Goal: Task Accomplishment & Management: Manage account settings

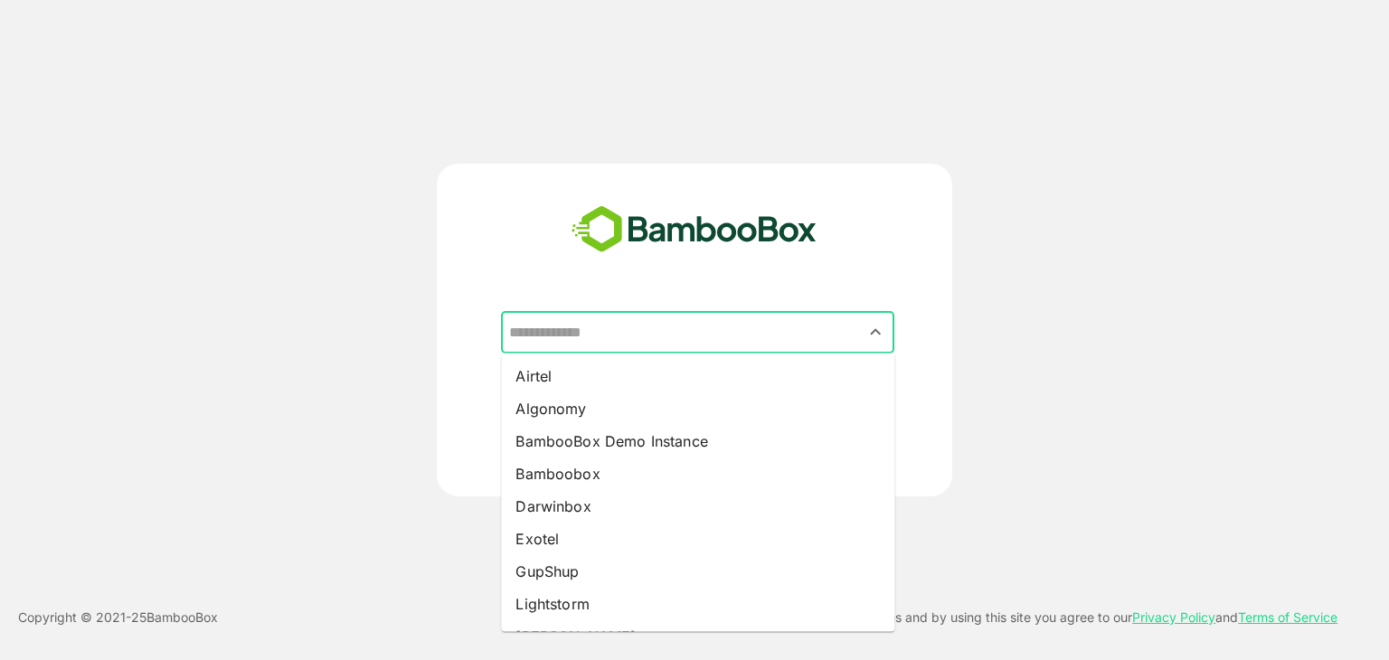
click at [659, 328] on input "text" at bounding box center [698, 333] width 386 height 34
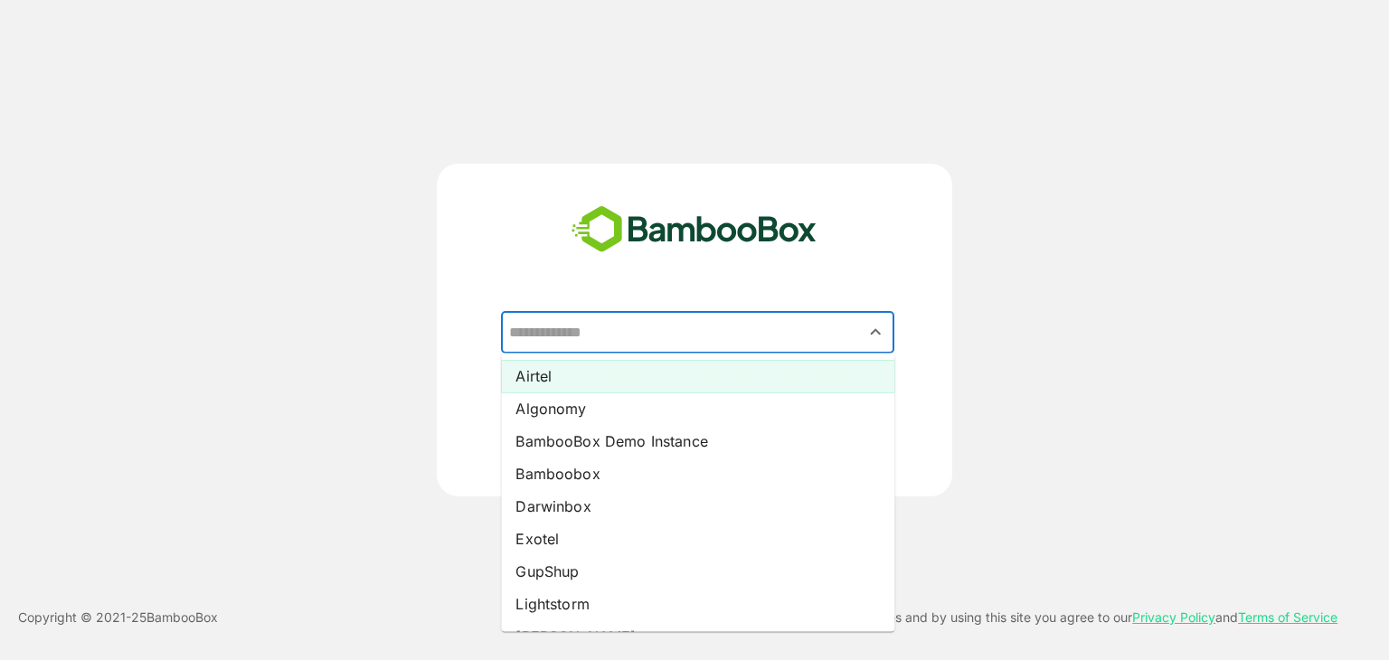
click at [588, 374] on li "Airtel" at bounding box center [698, 376] width 394 height 33
type input "******"
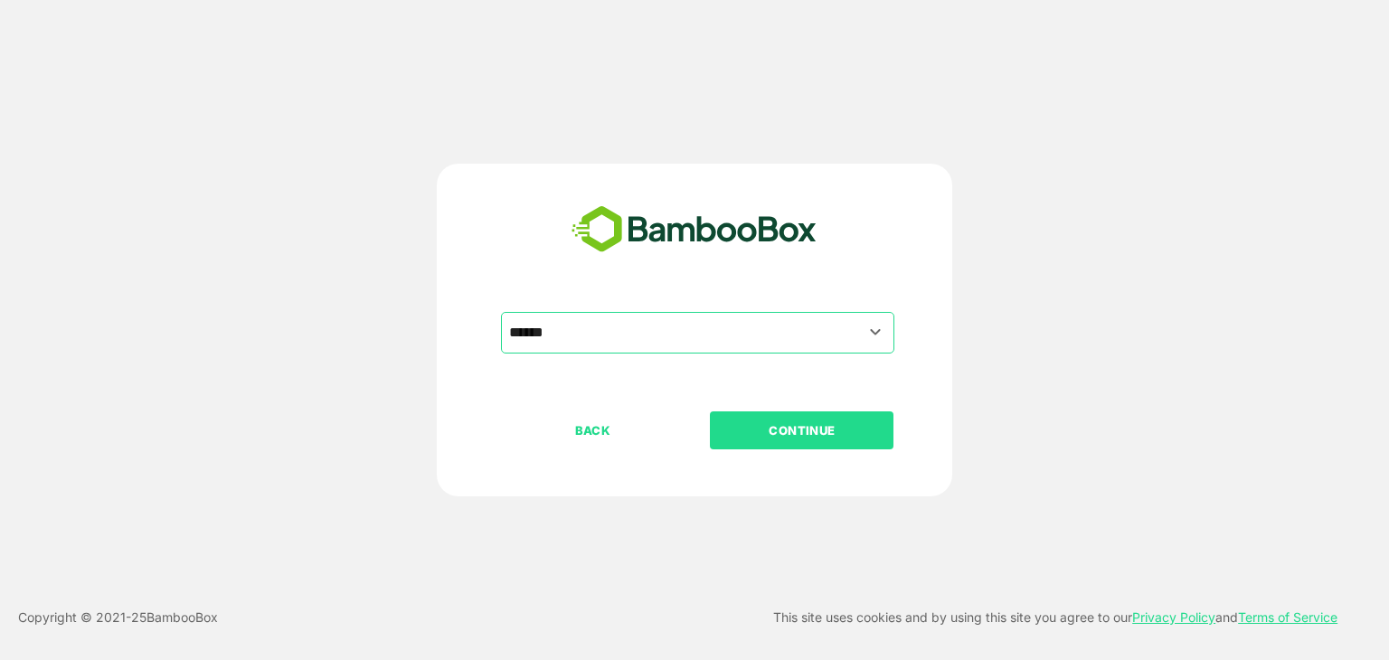
click at [846, 421] on p "CONTINUE" at bounding box center [802, 431] width 181 height 20
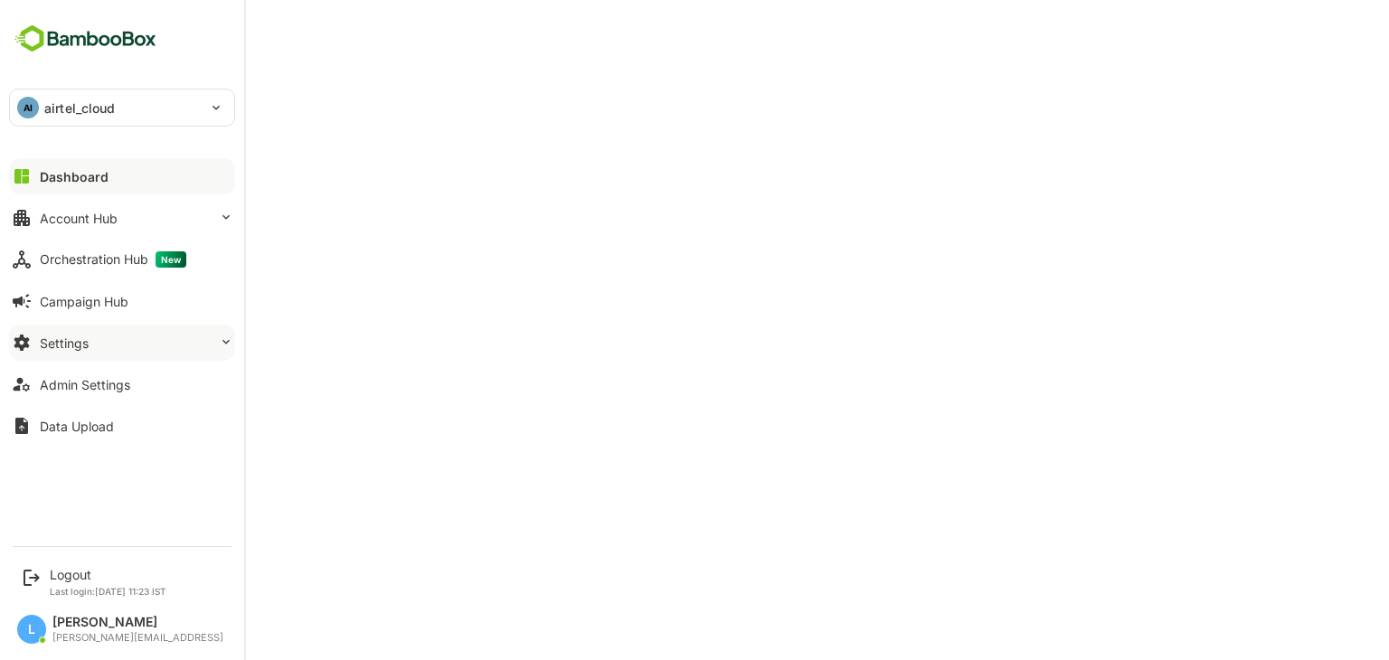
click at [82, 355] on button "Settings" at bounding box center [122, 343] width 226 height 36
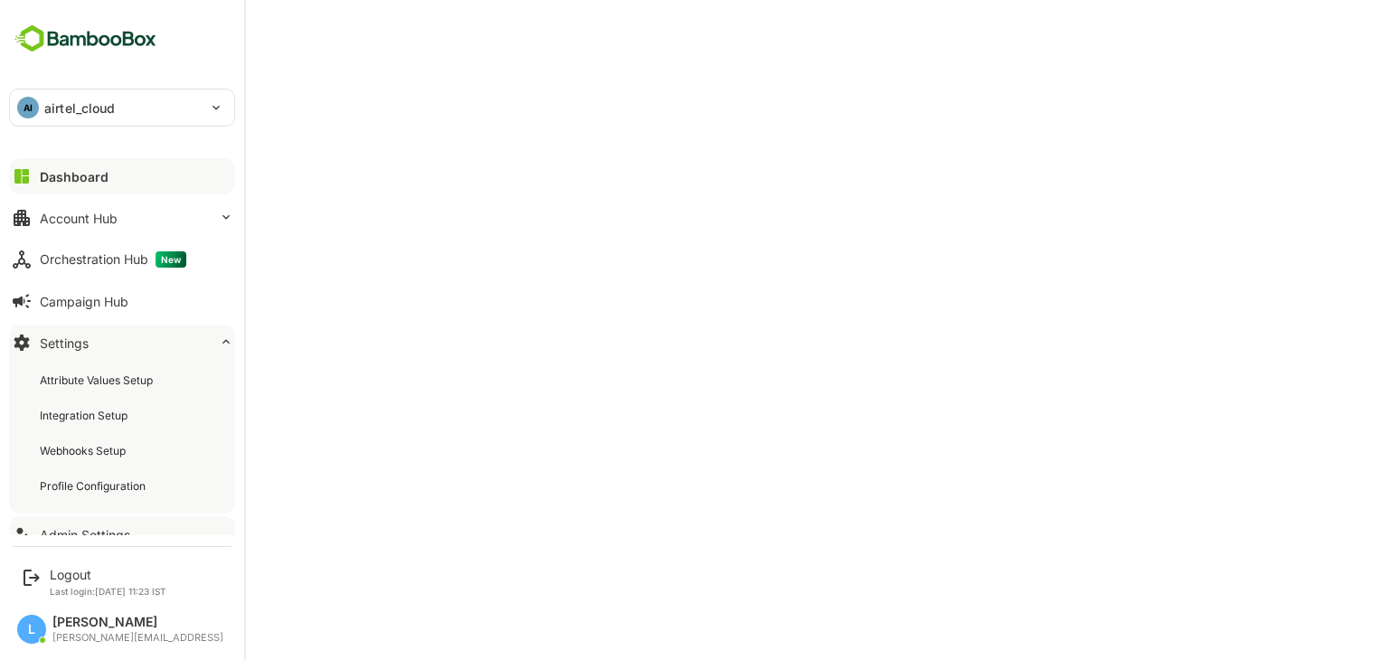
scroll to position [62, 0]
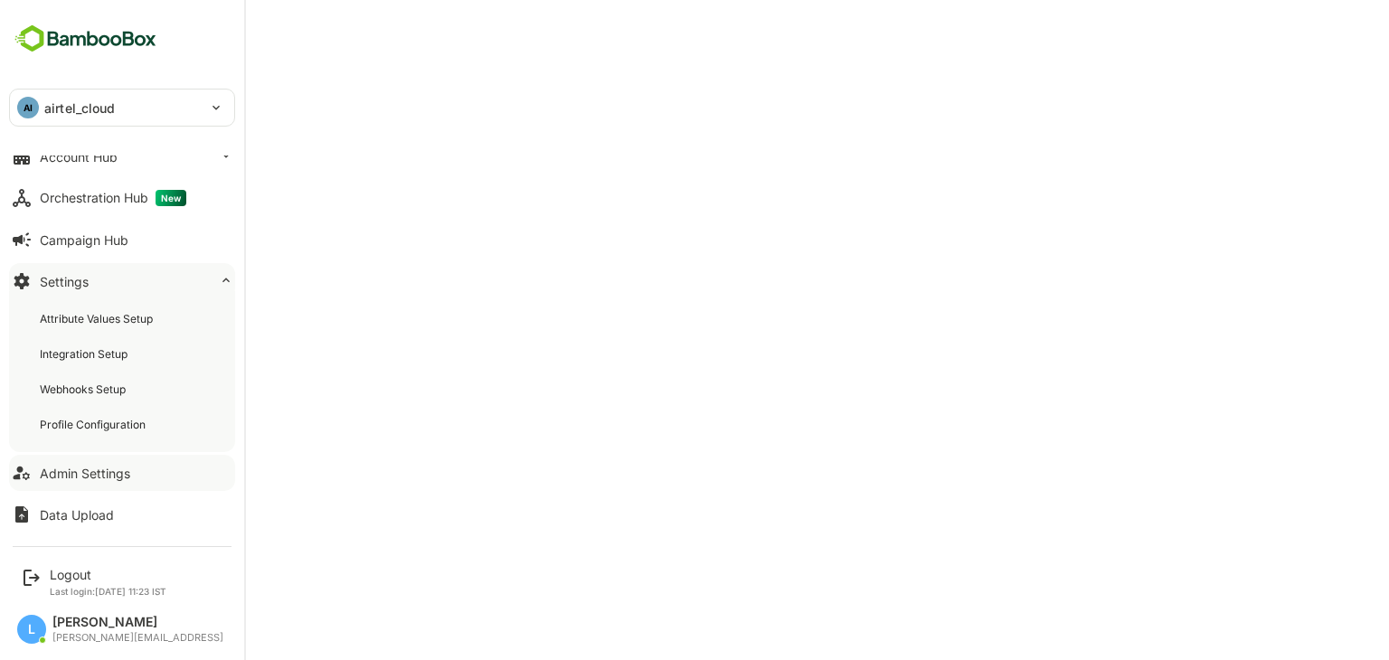
click at [81, 466] on div "Admin Settings" at bounding box center [85, 473] width 90 height 15
